Goal: Information Seeking & Learning: Compare options

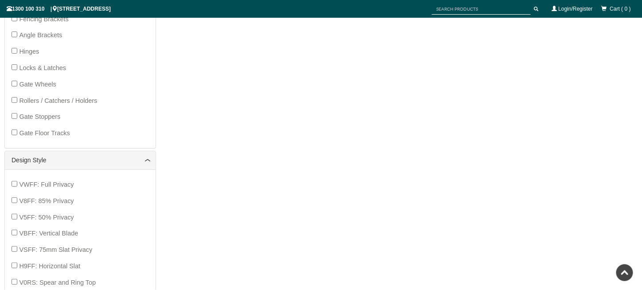
scroll to position [244, 0]
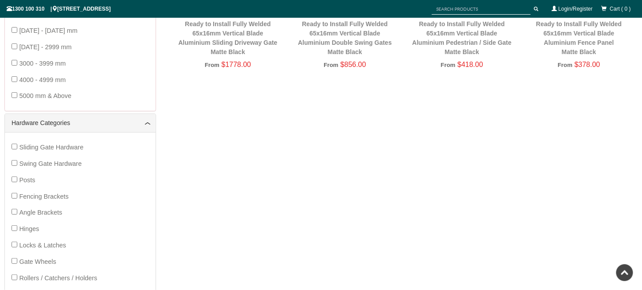
click at [8, 164] on div "Sliding Gate Hardware Swing Gate Hardware Posts Fencing Brackets Angle Brackets…" at bounding box center [80, 228] width 151 height 193
click at [13, 158] on div "Sliding Gate Hardware Swing Gate Hardware Posts Fencing Brackets Angle Brackets…" at bounding box center [81, 229] width 138 height 180
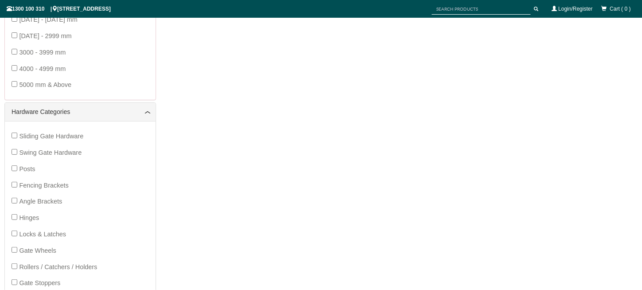
scroll to position [288, 0]
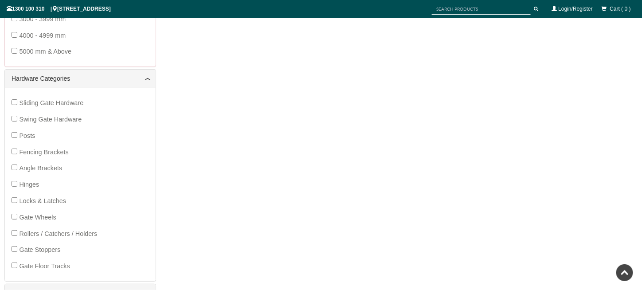
click at [32, 120] on span "Swing Gate Hardware" at bounding box center [50, 119] width 63 height 7
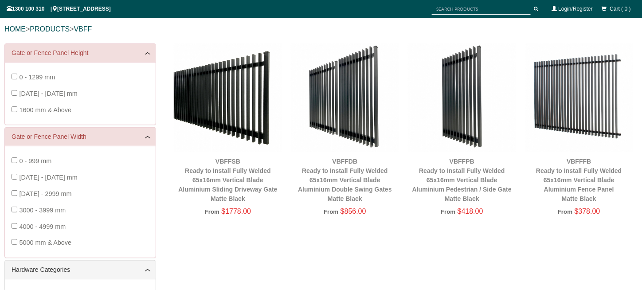
scroll to position [155, 0]
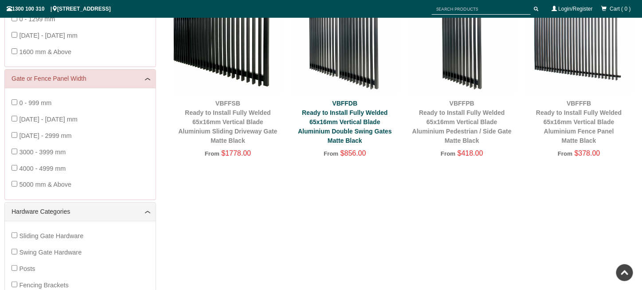
click at [354, 133] on link "VBFFDB Ready to Install Fully Welded 65x16mm Vertical Blade Aluminium Double Sw…" at bounding box center [345, 122] width 94 height 44
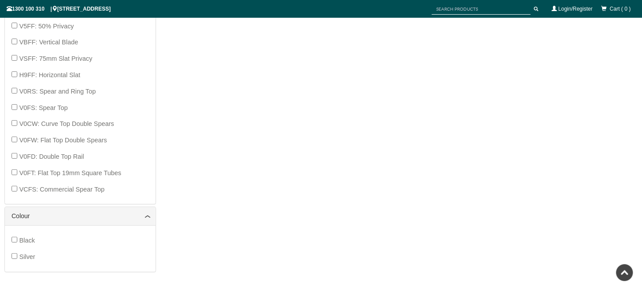
scroll to position [621, 0]
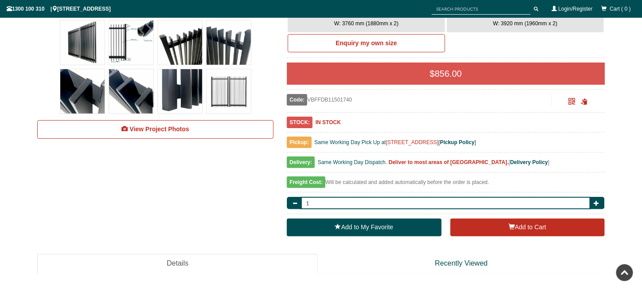
scroll to position [200, 0]
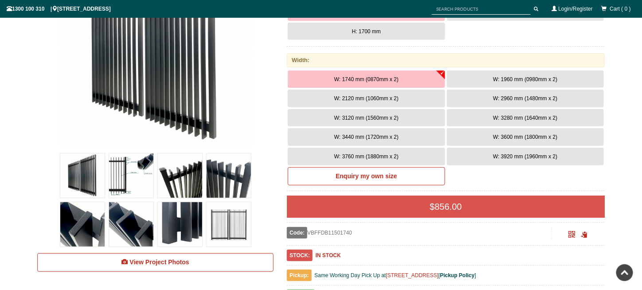
click at [349, 141] on button "W: 3440 mm (1720mm x 2)" at bounding box center [366, 137] width 157 height 18
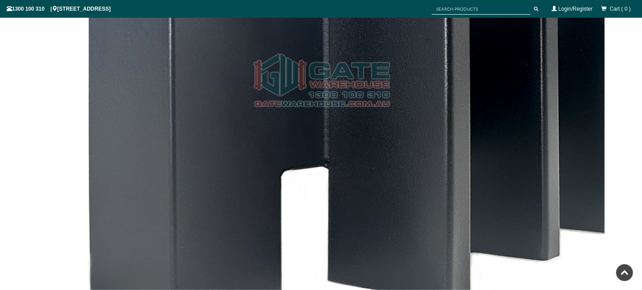
scroll to position [4192, 0]
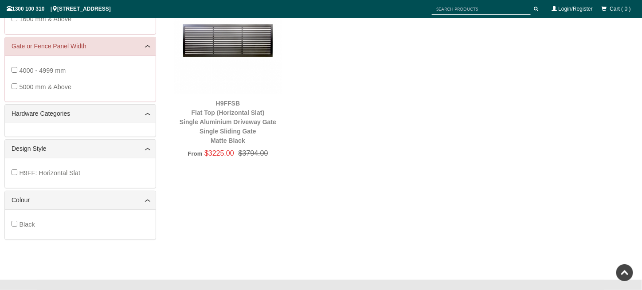
scroll to position [67, 0]
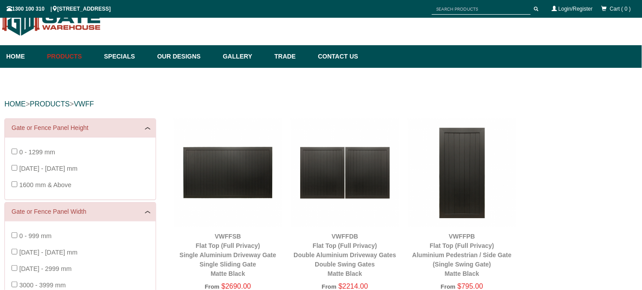
scroll to position [111, 0]
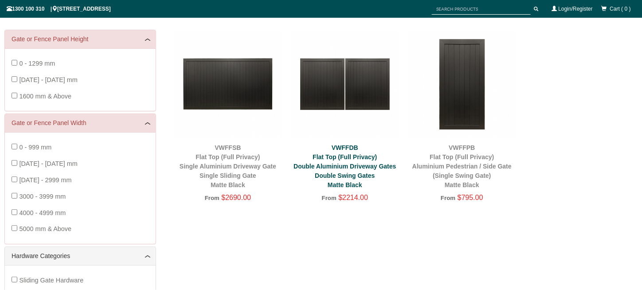
click at [341, 163] on link "VWFFDB Flat Top (Full Privacy) Double Aluminium Driveway Gates Double Swing Gat…" at bounding box center [345, 166] width 102 height 44
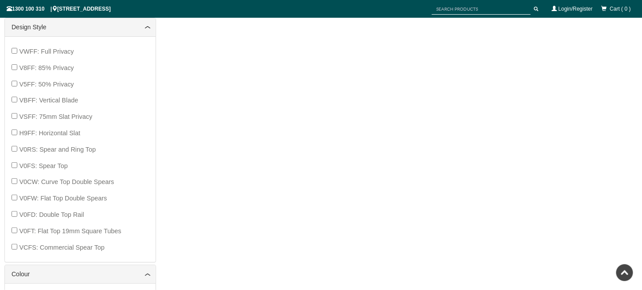
scroll to position [466, 0]
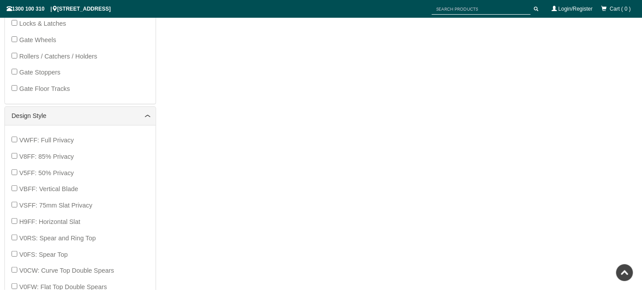
click at [57, 157] on span "V8FF: 85% Privacy" at bounding box center [46, 156] width 55 height 7
click at [59, 171] on span "V5FF: 50% Privacy" at bounding box center [46, 172] width 55 height 7
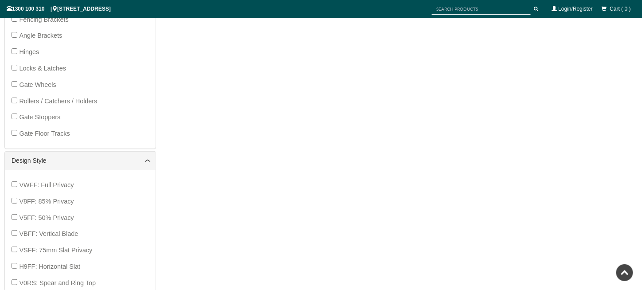
click at [47, 198] on span "V8FF: 85% Privacy" at bounding box center [46, 201] width 55 height 7
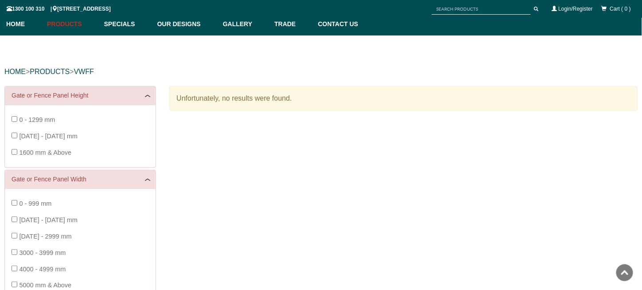
scroll to position [0, 0]
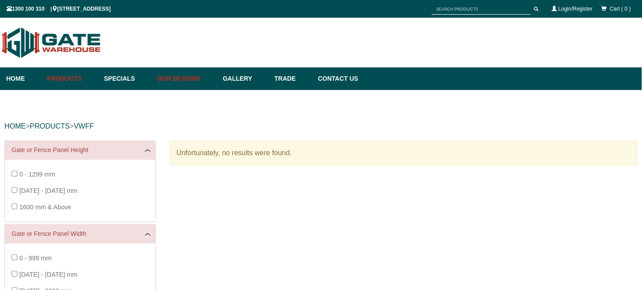
click at [178, 79] on link "Our Designs" at bounding box center [186, 78] width 66 height 23
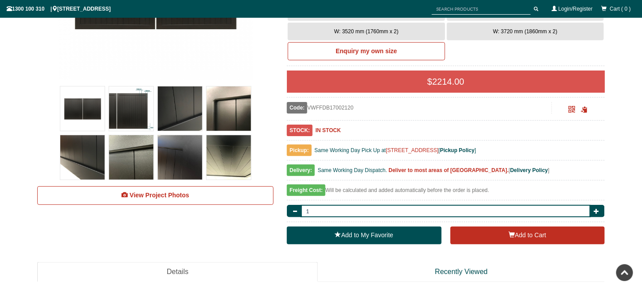
scroll to position [244, 0]
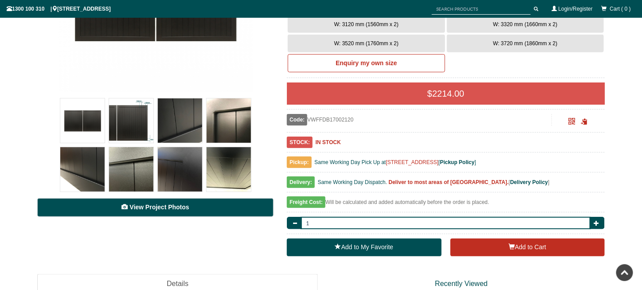
click at [229, 204] on link "View Project Photos" at bounding box center [155, 207] width 236 height 19
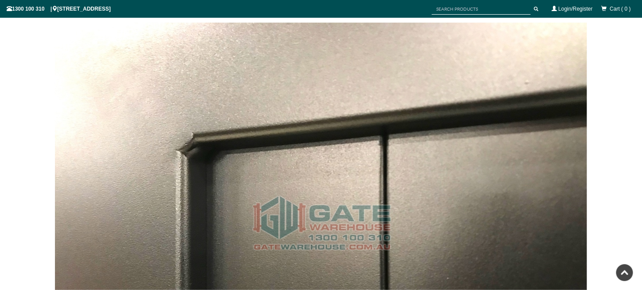
scroll to position [1493, 0]
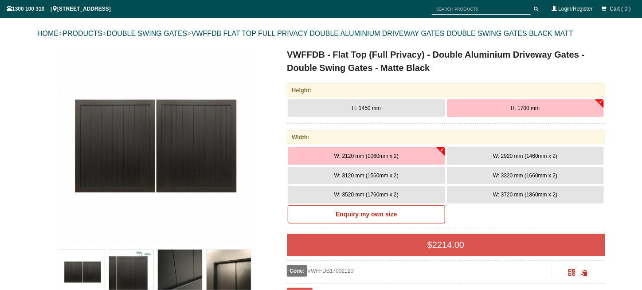
scroll to position [111, 0]
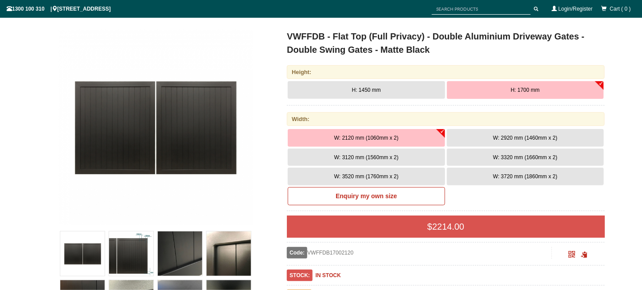
click at [519, 152] on button "W: 3320 mm (1660mm x 2)" at bounding box center [525, 158] width 157 height 18
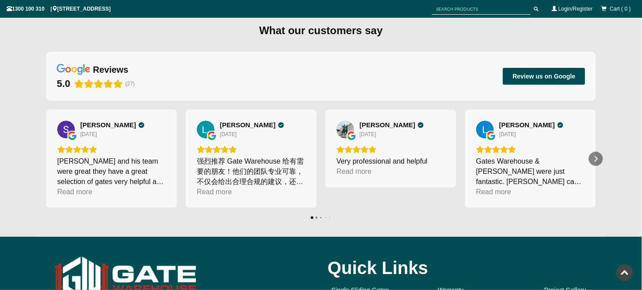
scroll to position [4435, 0]
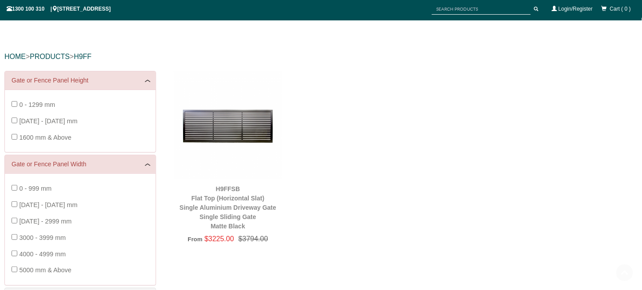
scroll to position [67, 0]
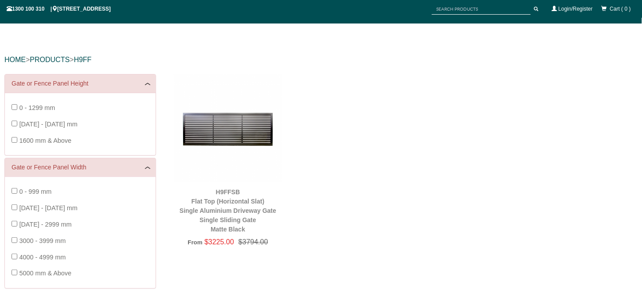
click at [46, 237] on span "3000 - 3999 mm" at bounding box center [42, 240] width 47 height 7
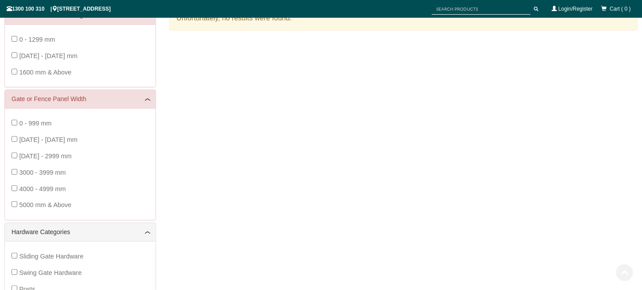
scroll to position [199, 0]
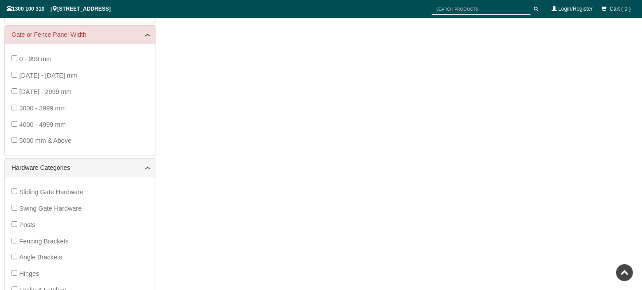
click at [43, 109] on span "3000 - 3999 mm" at bounding box center [42, 108] width 47 height 7
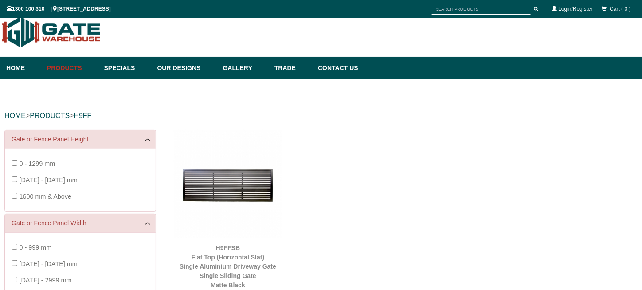
scroll to position [0, 0]
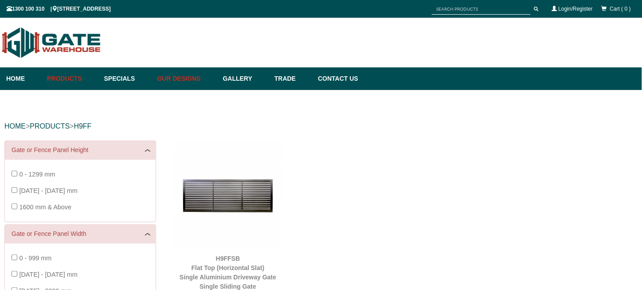
click at [191, 70] on link "Our Designs" at bounding box center [186, 78] width 66 height 23
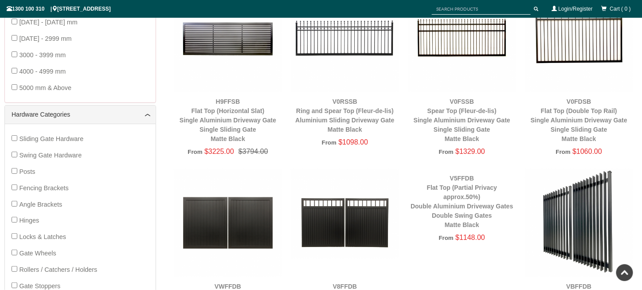
scroll to position [421, 0]
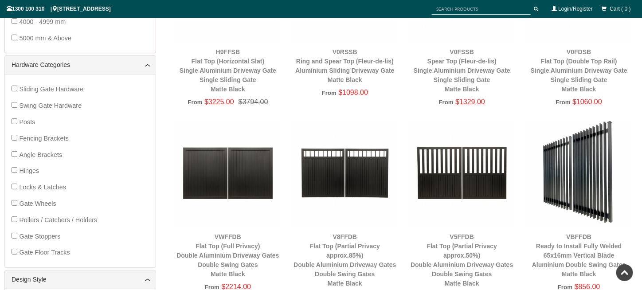
click at [357, 192] on img at bounding box center [345, 173] width 108 height 108
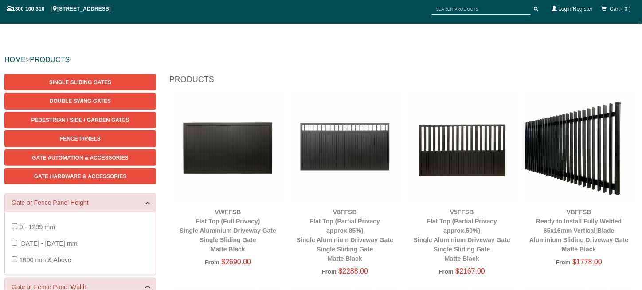
scroll to position [0, 0]
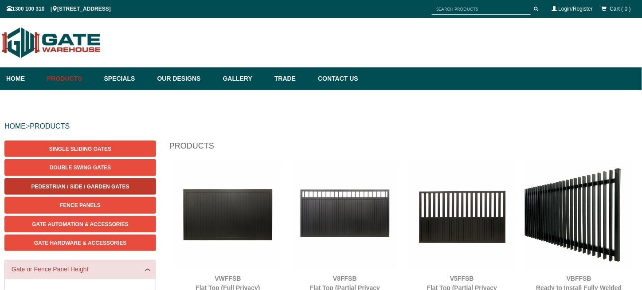
click at [114, 185] on span "Pedestrian / Side / Garden Gates" at bounding box center [80, 187] width 98 height 6
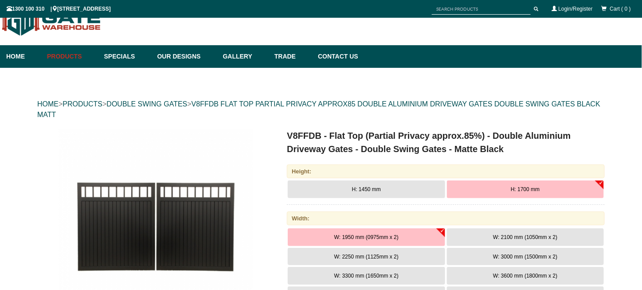
scroll to position [111, 0]
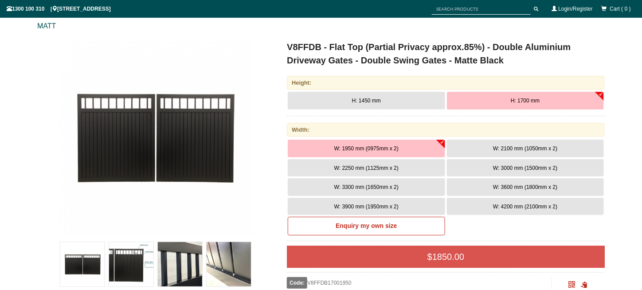
click at [362, 181] on button "W: 3300 mm (1650mm x 2)" at bounding box center [366, 187] width 157 height 18
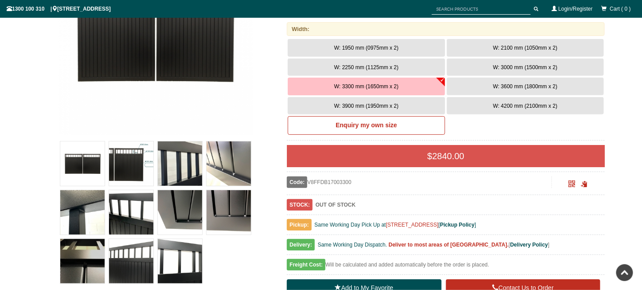
scroll to position [200, 0]
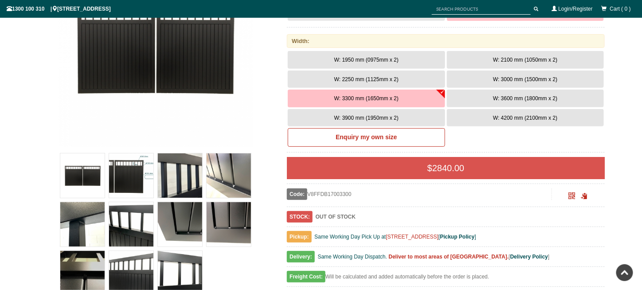
click at [509, 99] on span "W: 3600 mm (1800mm x 2)" at bounding box center [525, 98] width 64 height 6
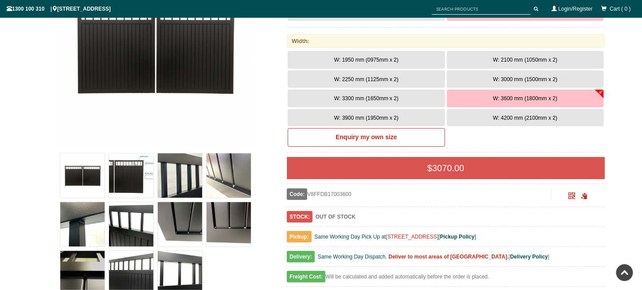
click at [373, 101] on button "W: 3300 mm (1650mm x 2)" at bounding box center [366, 99] width 157 height 18
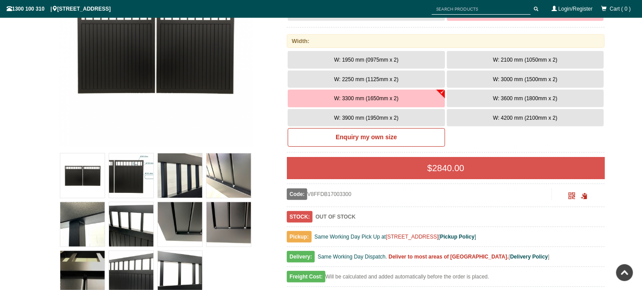
click at [417, 118] on button "W: 3900 mm (1950mm x 2)" at bounding box center [366, 118] width 157 height 18
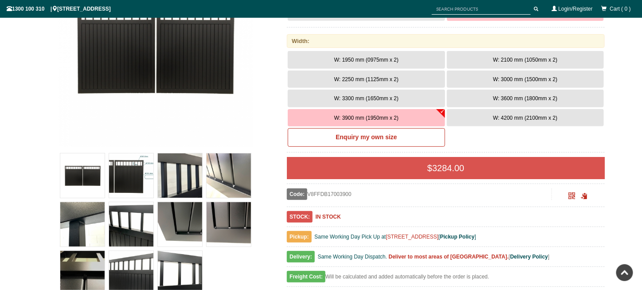
click at [539, 92] on button "W: 3600 mm (1800mm x 2)" at bounding box center [525, 99] width 157 height 18
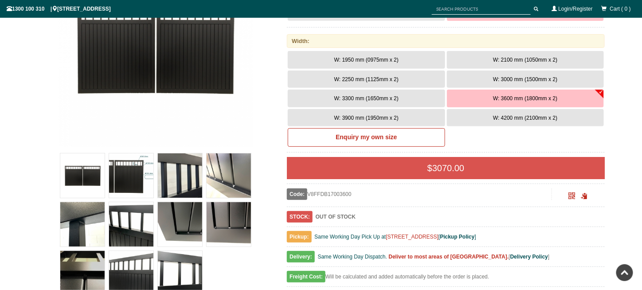
click at [373, 103] on button "W: 3300 mm (1650mm x 2)" at bounding box center [366, 99] width 157 height 18
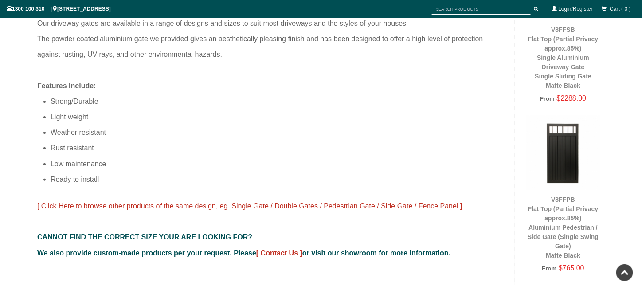
scroll to position [643, 0]
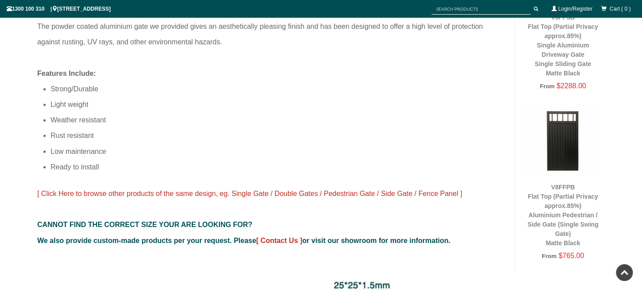
click at [571, 130] on img at bounding box center [564, 140] width 74 height 74
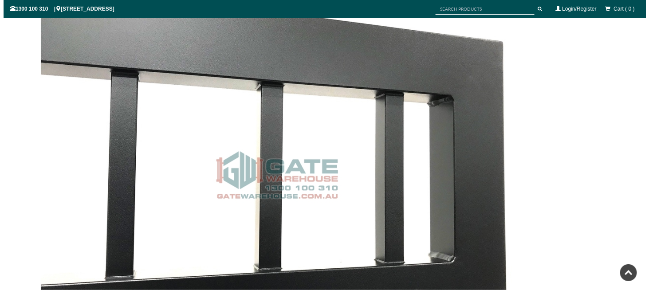
scroll to position [4503, 0]
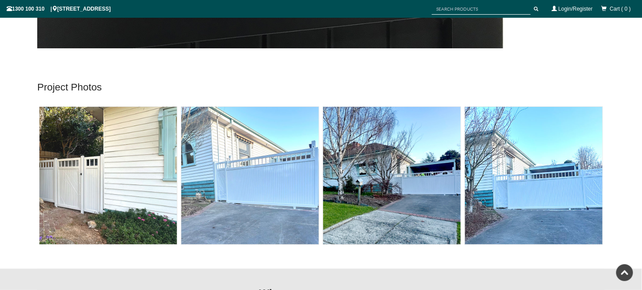
click at [251, 196] on img at bounding box center [250, 176] width 138 height 138
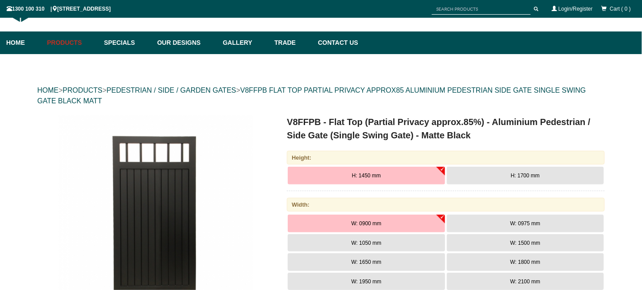
scroll to position [130, 0]
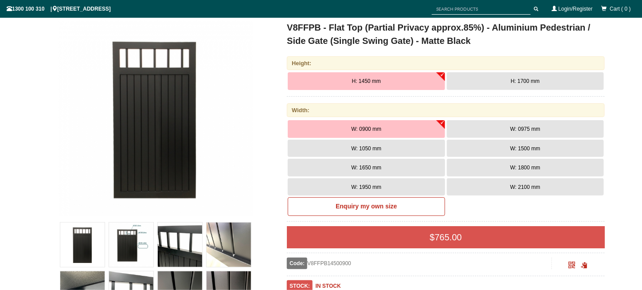
click at [511, 81] on span "H: 1700 mm" at bounding box center [525, 81] width 29 height 6
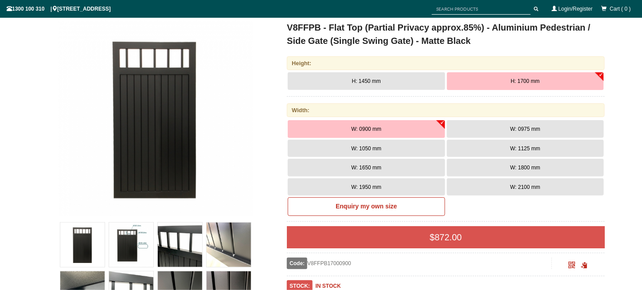
click at [438, 167] on button "W: 1650 mm" at bounding box center [366, 168] width 157 height 18
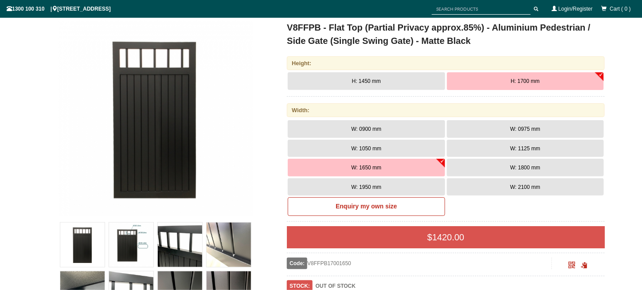
click at [511, 146] on span "W: 1125 mm" at bounding box center [526, 149] width 30 height 6
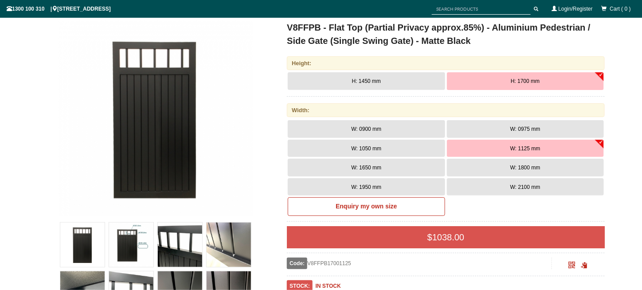
click at [509, 166] on button "W: 1800 mm" at bounding box center [525, 168] width 157 height 18
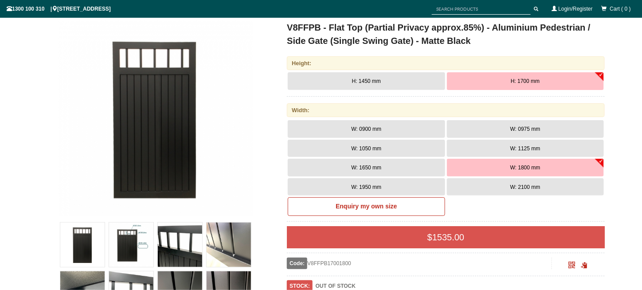
click at [511, 150] on button "W: 1125 mm" at bounding box center [525, 149] width 157 height 18
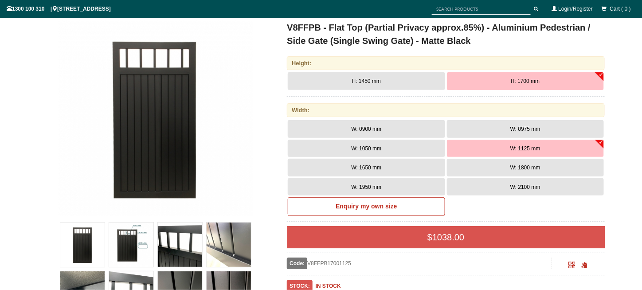
click at [411, 146] on button "W: 1050 mm" at bounding box center [366, 149] width 157 height 18
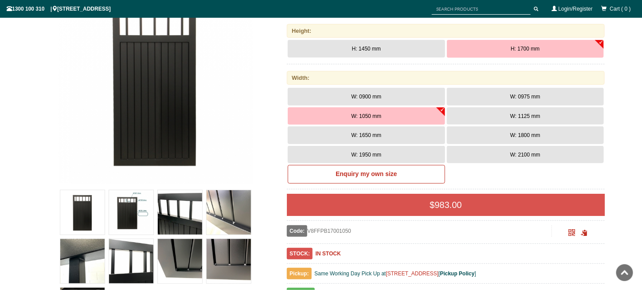
scroll to position [175, 0]
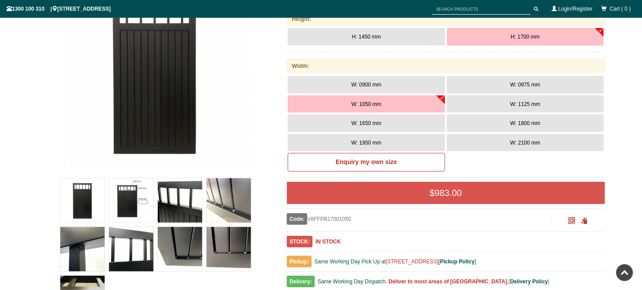
click at [481, 128] on button "W: 1800 mm" at bounding box center [525, 123] width 157 height 18
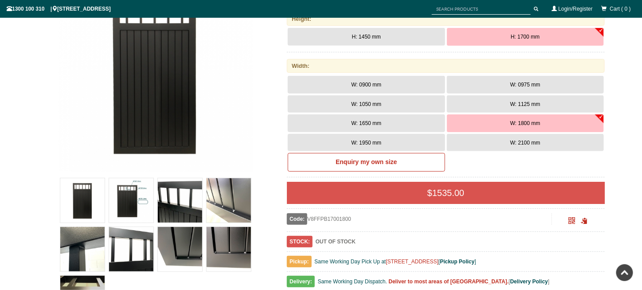
click at [395, 120] on button "W: 1650 mm" at bounding box center [366, 123] width 157 height 18
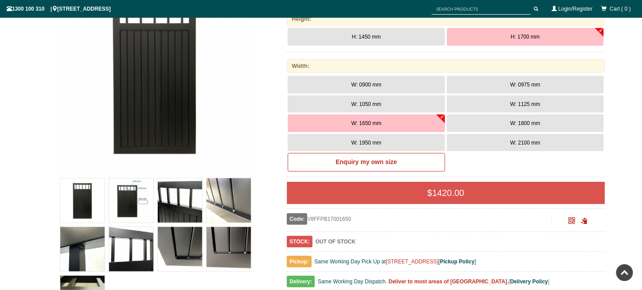
click at [526, 106] on button "W: 1125 mm" at bounding box center [525, 104] width 157 height 18
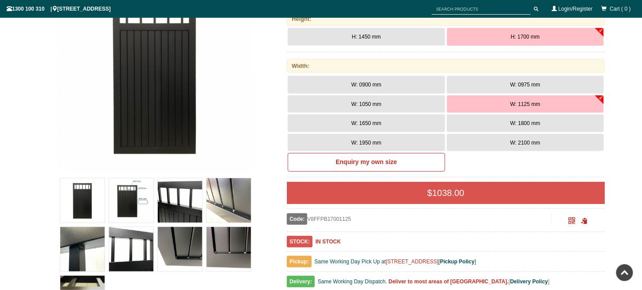
click at [367, 124] on span "W: 1650 mm" at bounding box center [367, 123] width 30 height 6
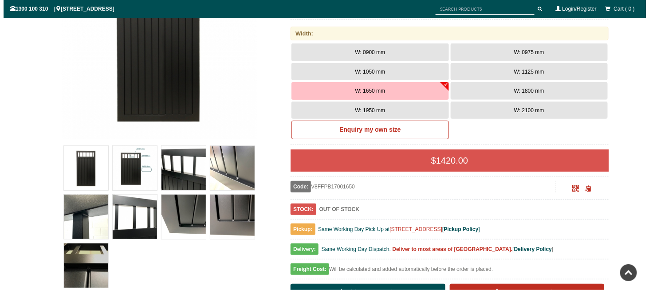
scroll to position [219, 0]
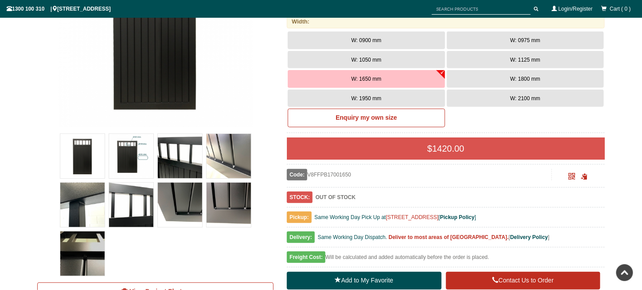
click at [185, 199] on img at bounding box center [180, 205] width 44 height 44
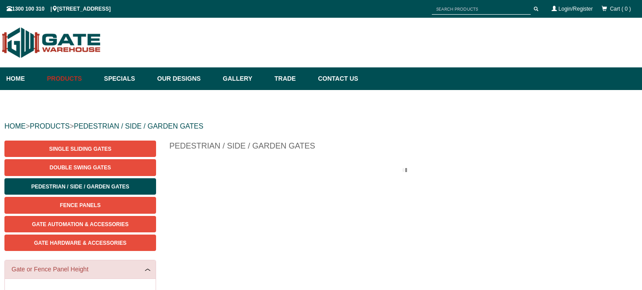
scroll to position [22, 0]
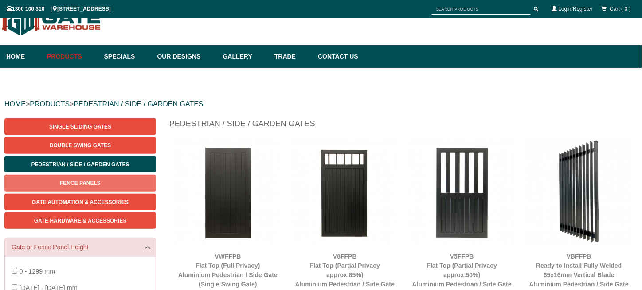
click at [114, 185] on link "Fence Panels" at bounding box center [80, 183] width 152 height 16
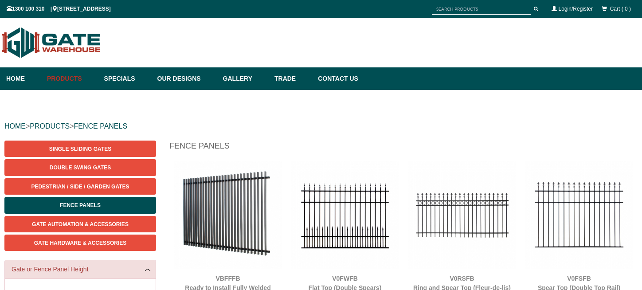
scroll to position [22, 0]
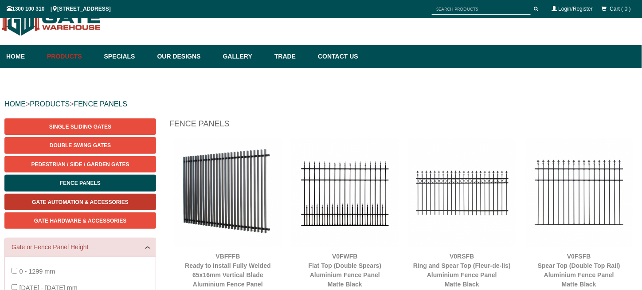
click at [118, 204] on span "Gate Automation & Accessories" at bounding box center [80, 202] width 97 height 6
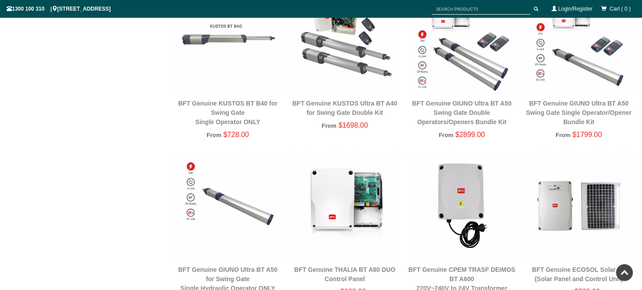
scroll to position [67, 0]
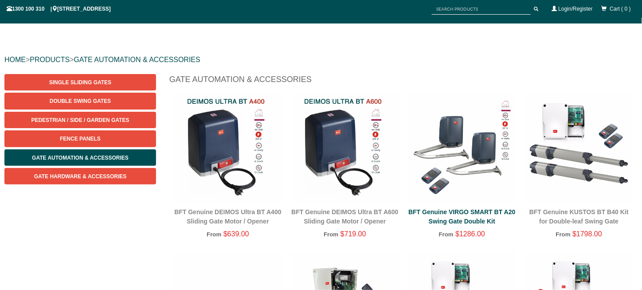
click at [500, 210] on link "BFT Genuine VIRGO SMART BT A20 Swing Gate Double Kit" at bounding box center [462, 216] width 107 height 16
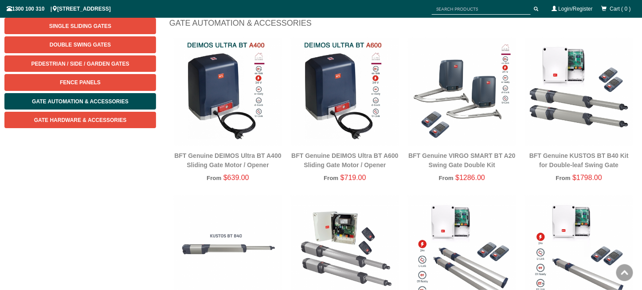
scroll to position [155, 0]
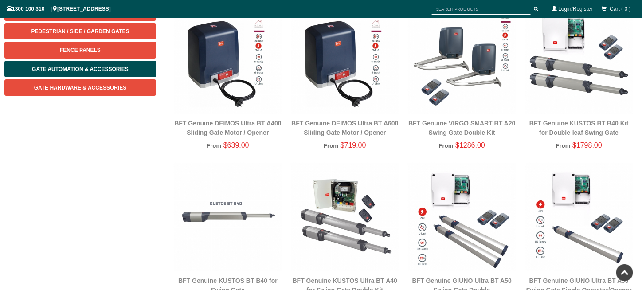
click at [586, 66] on img at bounding box center [579, 59] width 108 height 108
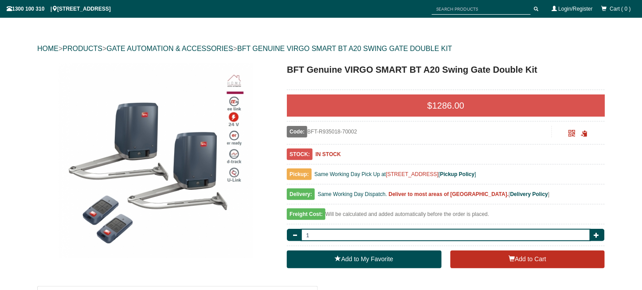
scroll to position [111, 0]
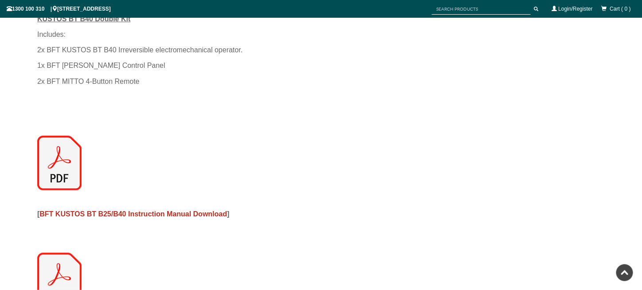
scroll to position [1131, 0]
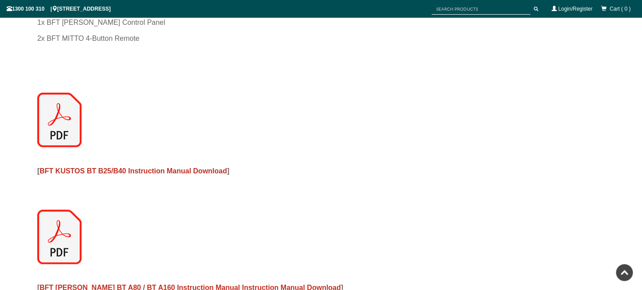
click at [59, 132] on img at bounding box center [59, 120] width 44 height 55
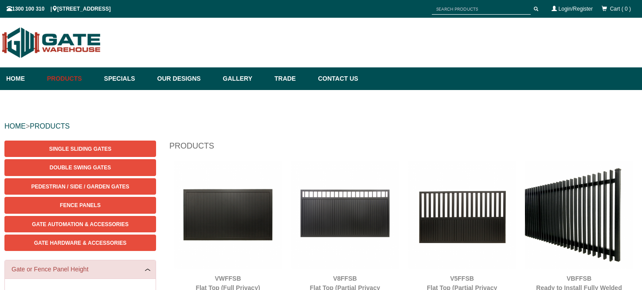
scroll to position [22, 0]
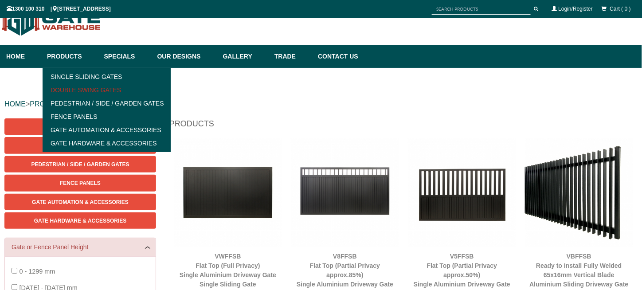
click at [103, 86] on link "Double Swing Gates" at bounding box center [106, 89] width 123 height 13
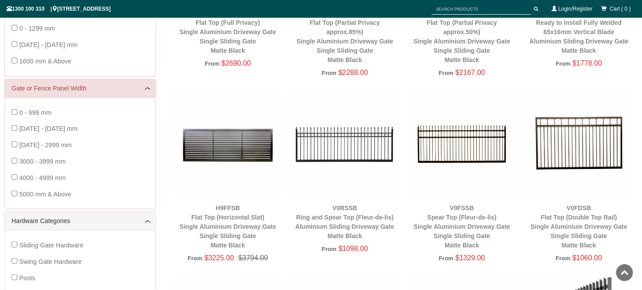
scroll to position [276, 0]
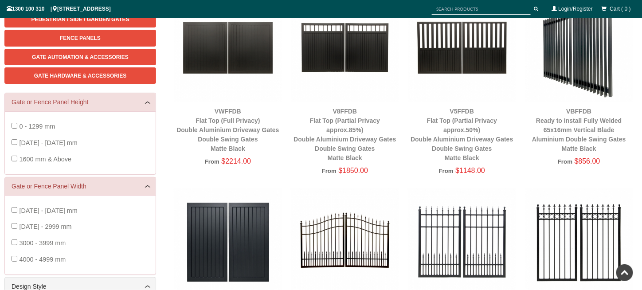
scroll to position [155, 0]
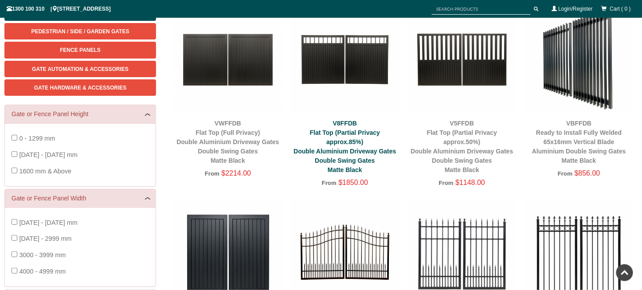
click at [350, 152] on link "V8FFDB Flat Top (Partial Privacy approx.85%) Double Aluminium Driveway Gates Do…" at bounding box center [345, 147] width 102 height 54
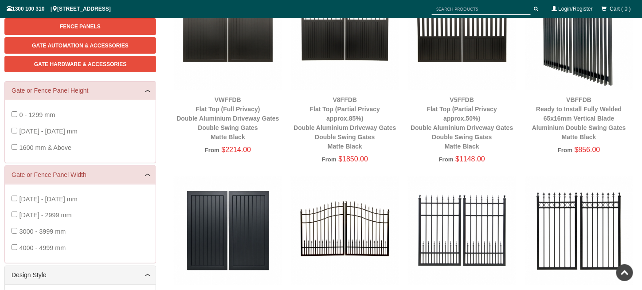
scroll to position [0, 0]
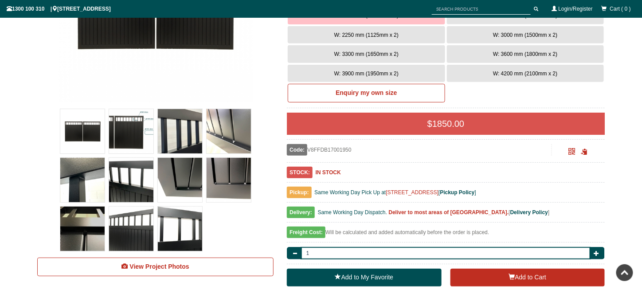
scroll to position [155, 0]
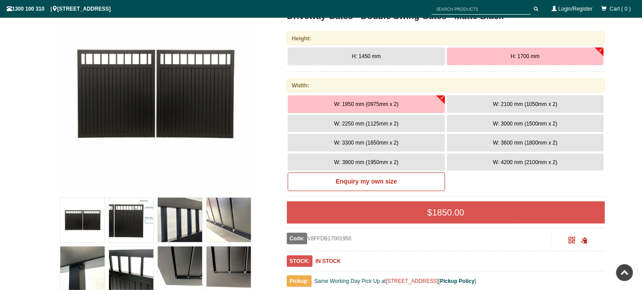
click at [487, 104] on button "W: 2100 mm (1050mm x 2)" at bounding box center [525, 104] width 157 height 18
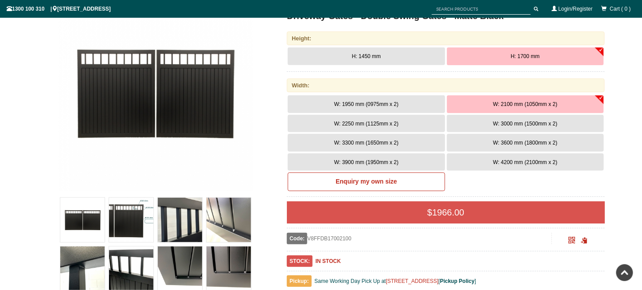
click at [396, 140] on span "W: 3300 mm (1650mm x 2)" at bounding box center [366, 143] width 64 height 6
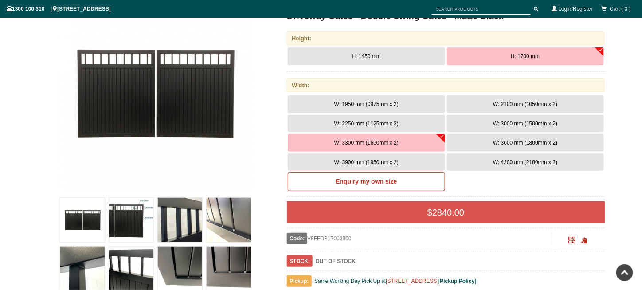
click at [558, 121] on span "W: 3000 mm (1500mm x 2)" at bounding box center [525, 124] width 64 height 6
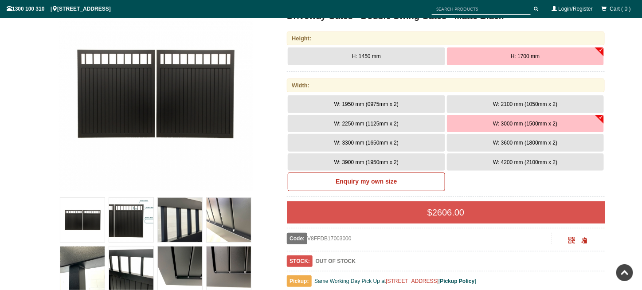
click at [425, 138] on button "W: 3300 mm (1650mm x 2)" at bounding box center [366, 143] width 157 height 18
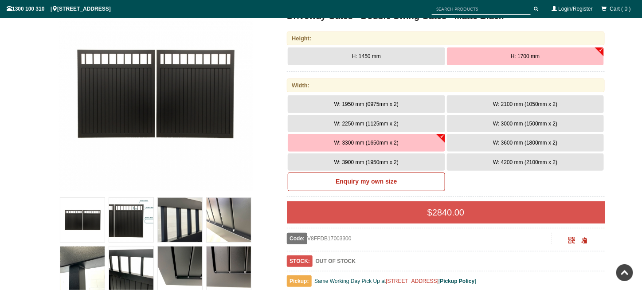
click at [482, 138] on button "W: 3600 mm (1800mm x 2)" at bounding box center [525, 143] width 157 height 18
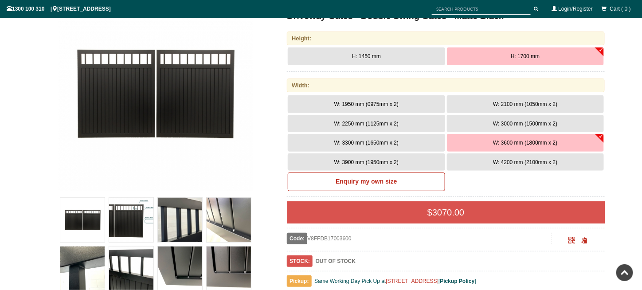
click at [404, 131] on button "W: 2250 mm (1125mm x 2)" at bounding box center [366, 124] width 157 height 18
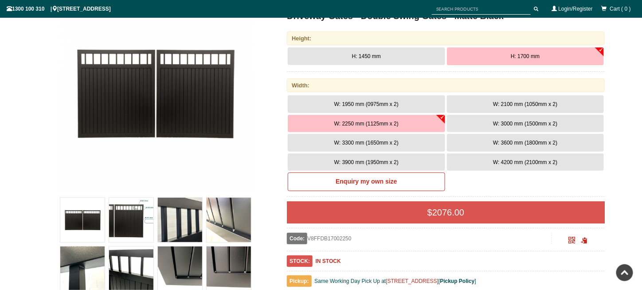
click at [494, 138] on button "W: 3600 mm (1800mm x 2)" at bounding box center [525, 143] width 157 height 18
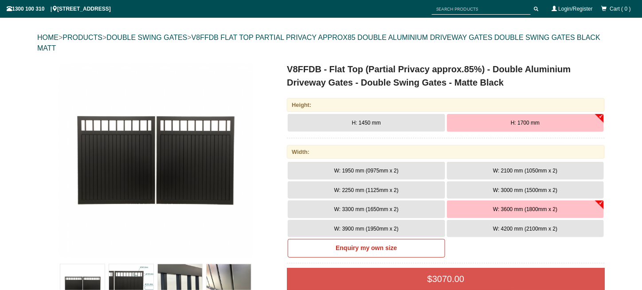
scroll to position [0, 0]
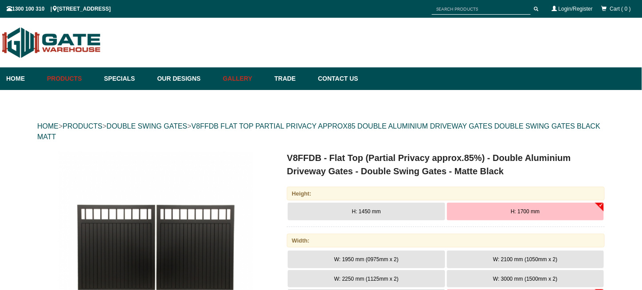
click at [269, 74] on link "Gallery" at bounding box center [244, 78] width 51 height 23
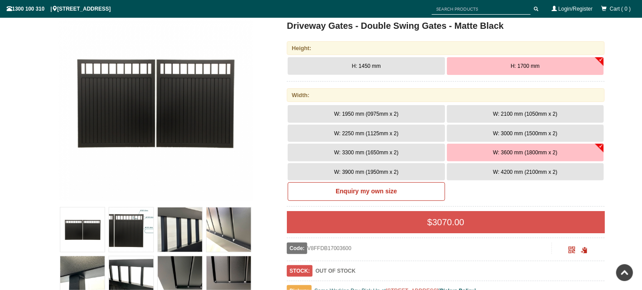
scroll to position [133, 0]
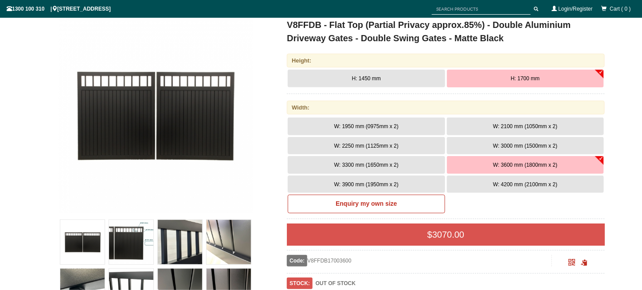
click at [484, 147] on button "W: 3000 mm (1500mm x 2)" at bounding box center [525, 146] width 157 height 18
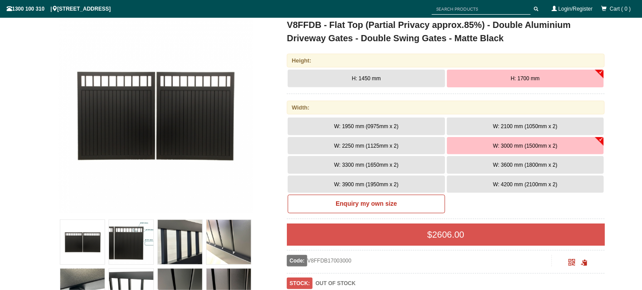
click at [421, 83] on button "H: 1450 mm" at bounding box center [366, 79] width 157 height 18
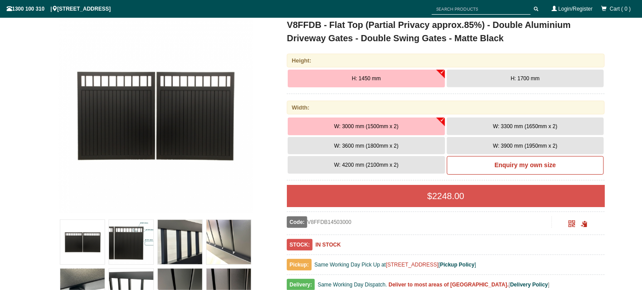
click at [494, 71] on button "H: 1700 mm" at bounding box center [525, 79] width 157 height 18
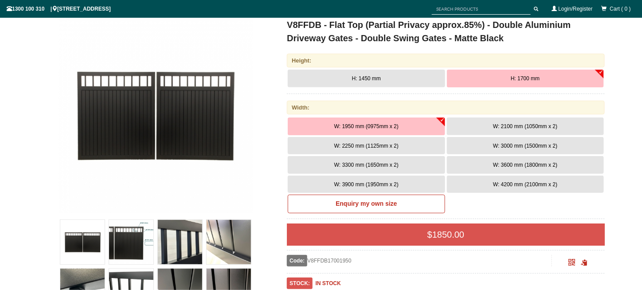
click at [397, 165] on span "W: 3300 mm (1650mm x 2)" at bounding box center [366, 165] width 64 height 6
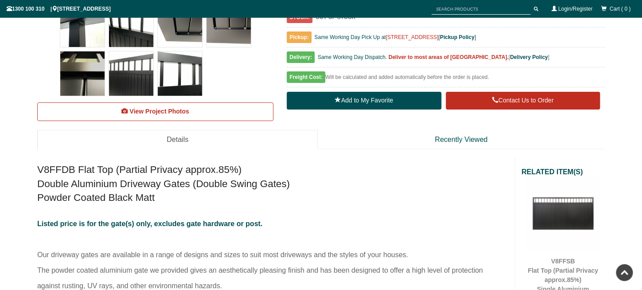
scroll to position [266, 0]
